Goal: Check status: Check status

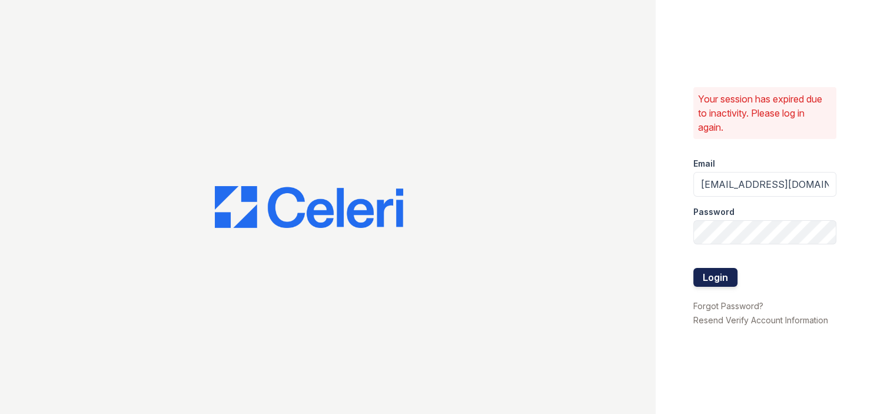
click at [721, 283] on button "Login" at bounding box center [715, 277] width 44 height 19
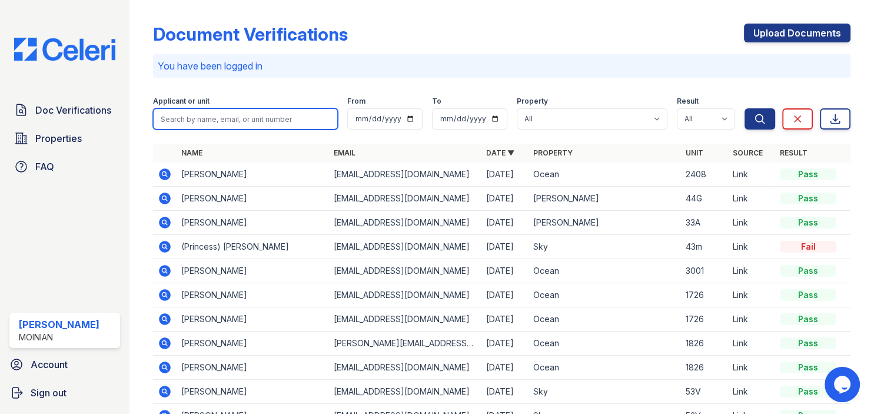
click at [232, 113] on input "search" at bounding box center [245, 118] width 185 height 21
type input "[PERSON_NAME]"
click at [744, 108] on button "Search" at bounding box center [759, 118] width 31 height 21
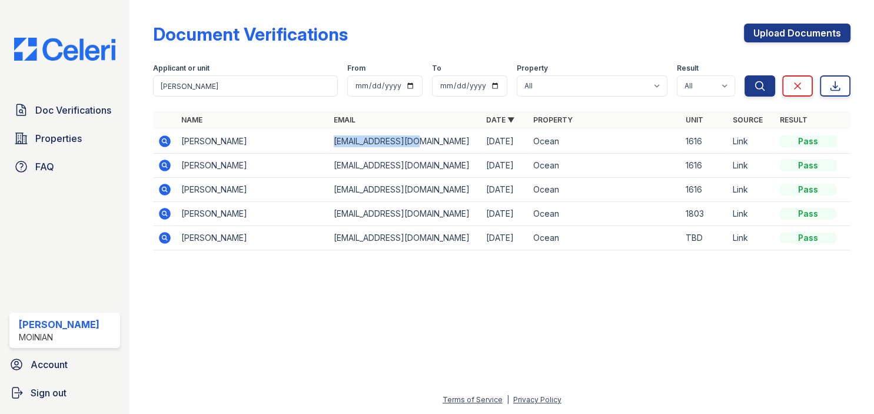
drag, startPoint x: 420, startPoint y: 140, endPoint x: 335, endPoint y: 142, distance: 84.8
click at [335, 142] on td "[EMAIL_ADDRESS][DOMAIN_NAME]" at bounding box center [405, 141] width 152 height 24
copy td "[EMAIL_ADDRESS][DOMAIN_NAME]"
click at [166, 131] on td at bounding box center [165, 141] width 24 height 24
click at [166, 138] on icon at bounding box center [165, 141] width 12 height 12
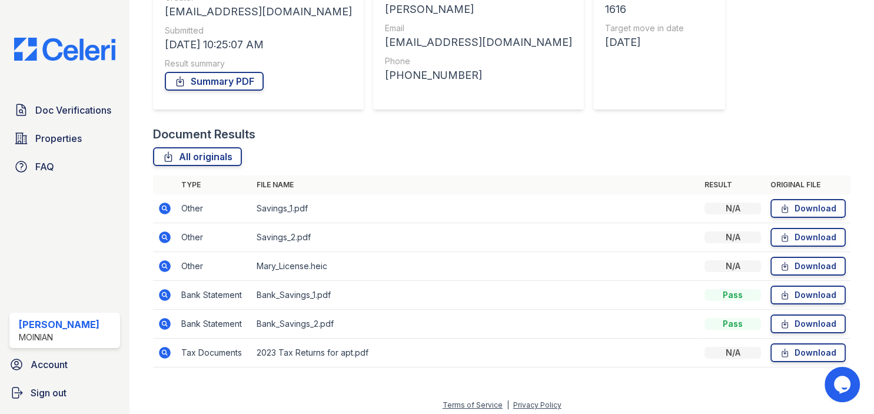
scroll to position [168, 0]
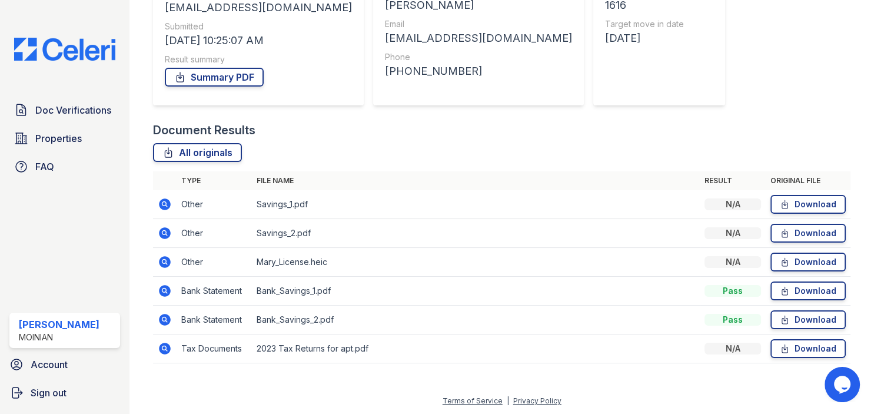
click at [164, 286] on icon at bounding box center [165, 291] width 12 height 12
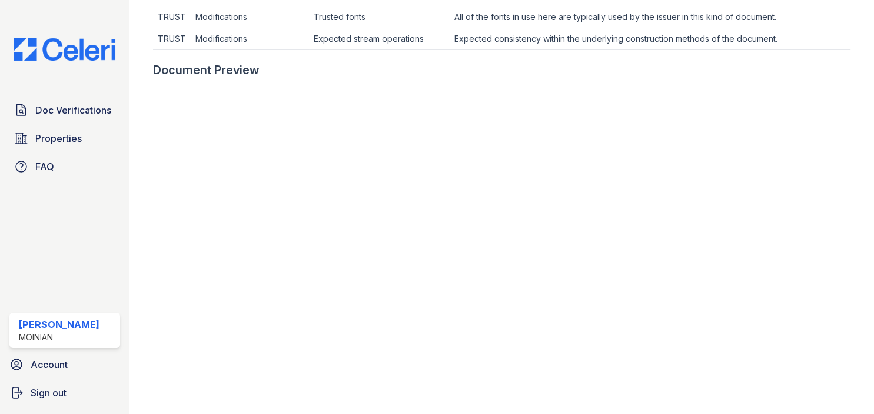
scroll to position [550, 0]
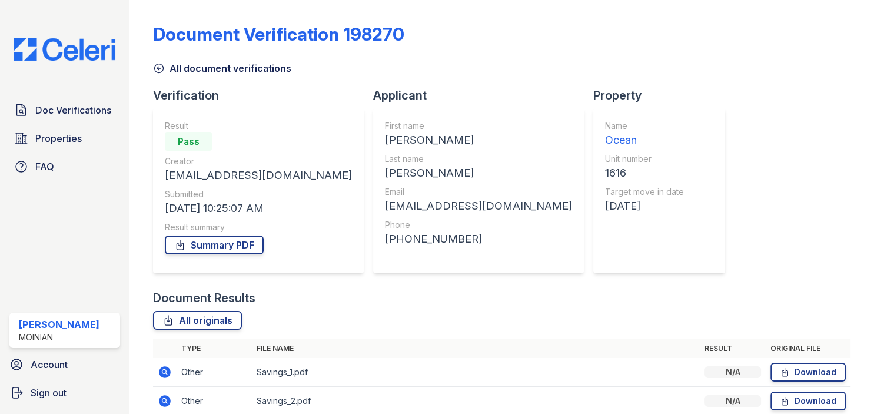
scroll to position [168, 0]
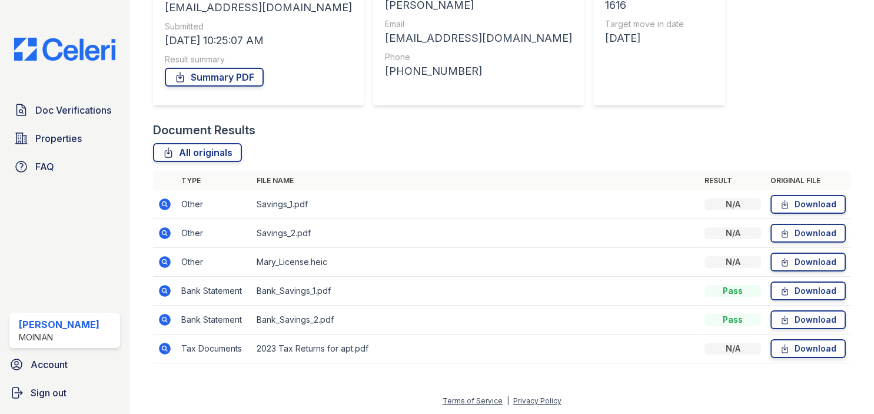
click at [166, 320] on icon at bounding box center [165, 319] width 14 height 14
click at [164, 203] on icon at bounding box center [164, 203] width 3 height 3
click at [167, 349] on icon at bounding box center [165, 348] width 14 height 14
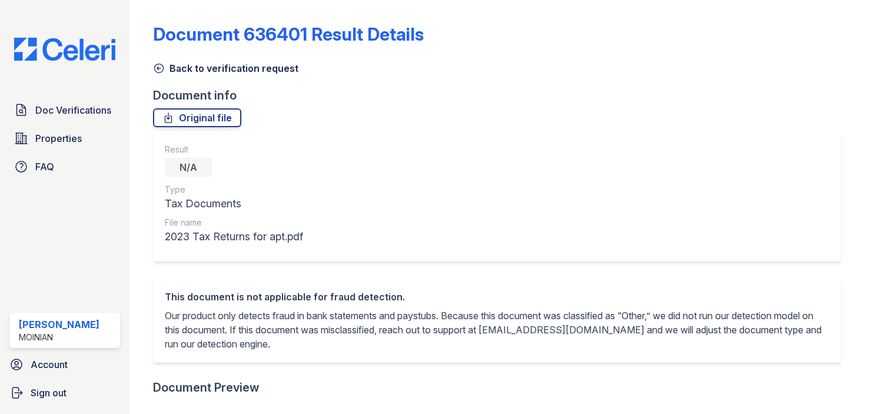
scroll to position [345, 0]
